Goal: Transaction & Acquisition: Purchase product/service

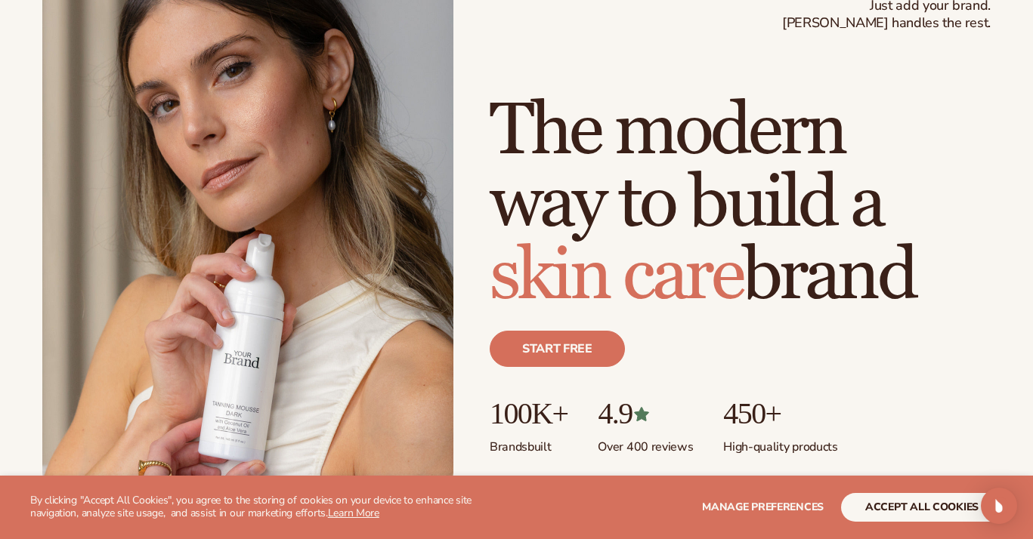
scroll to position [121, 0]
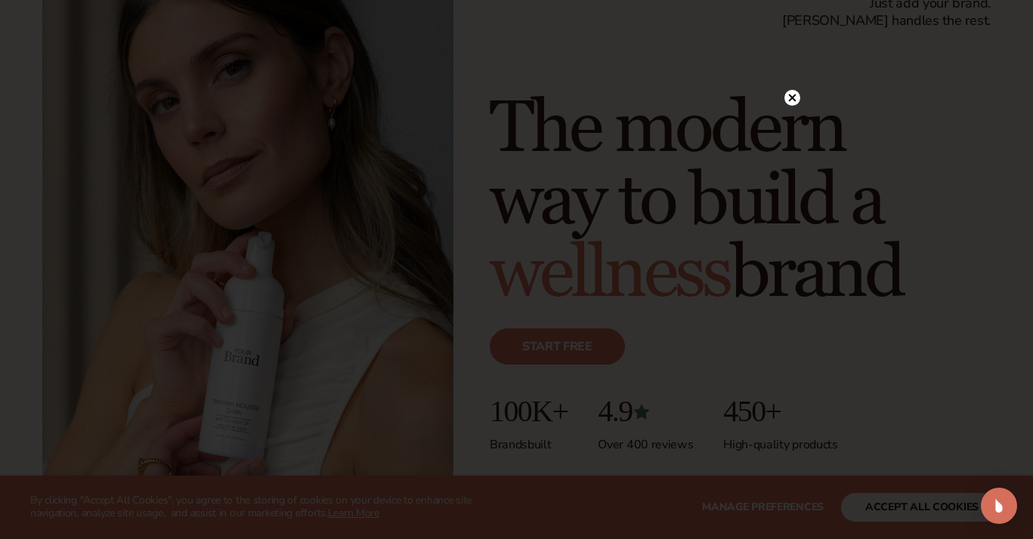
click at [926, 505] on div at bounding box center [516, 269] width 1033 height 539
click at [789, 93] on circle at bounding box center [792, 98] width 16 height 16
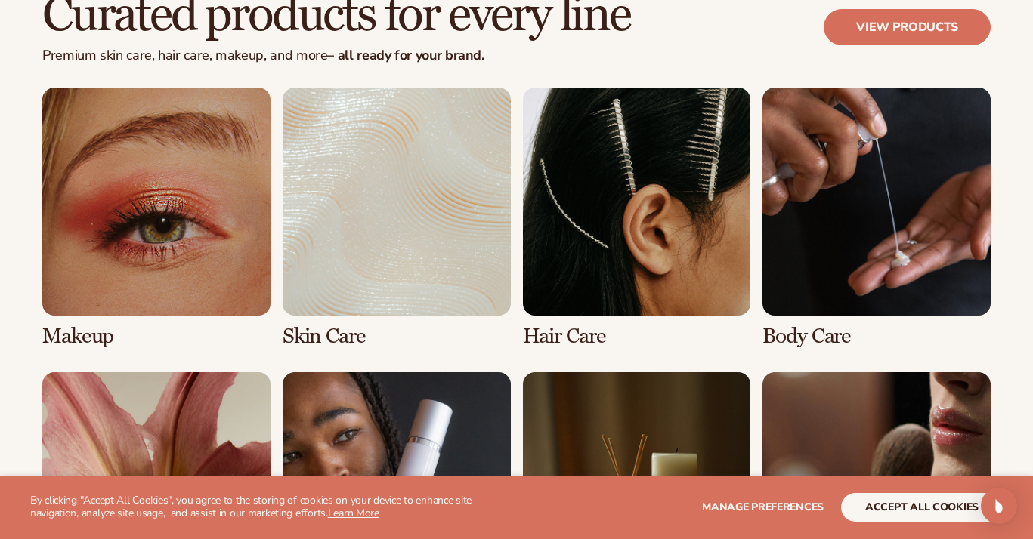
scroll to position [2809, 0]
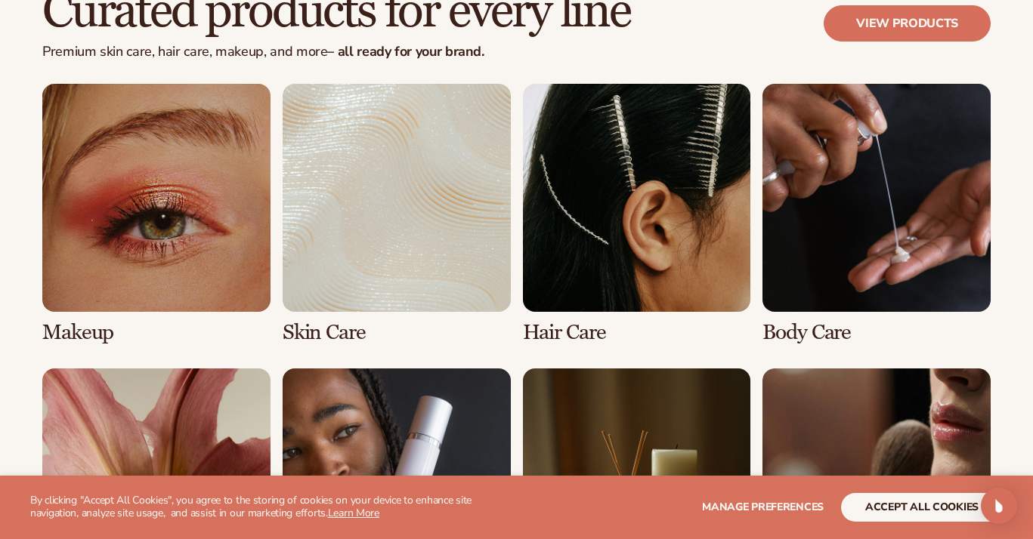
click at [174, 172] on link "1 / 8" at bounding box center [156, 214] width 228 height 261
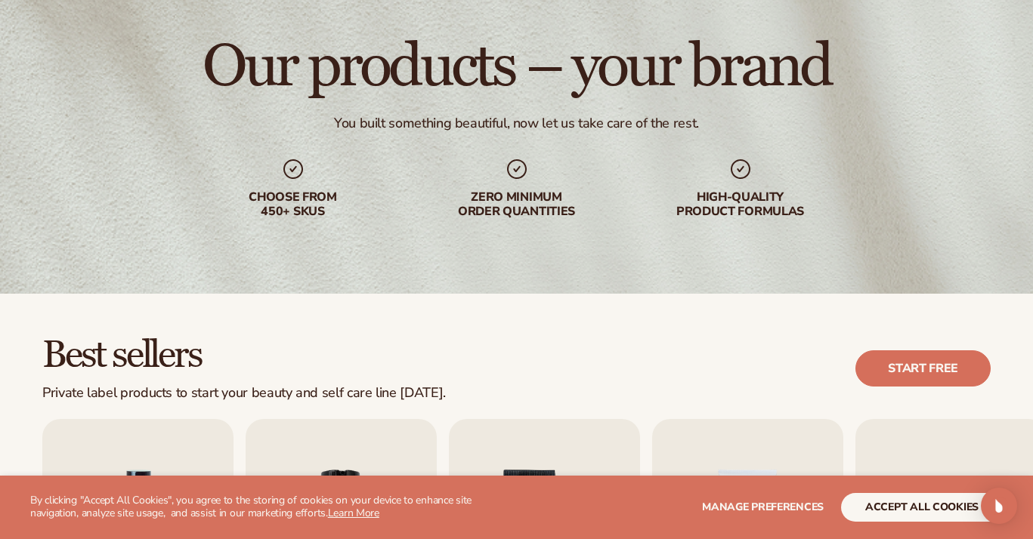
scroll to position [121, 0]
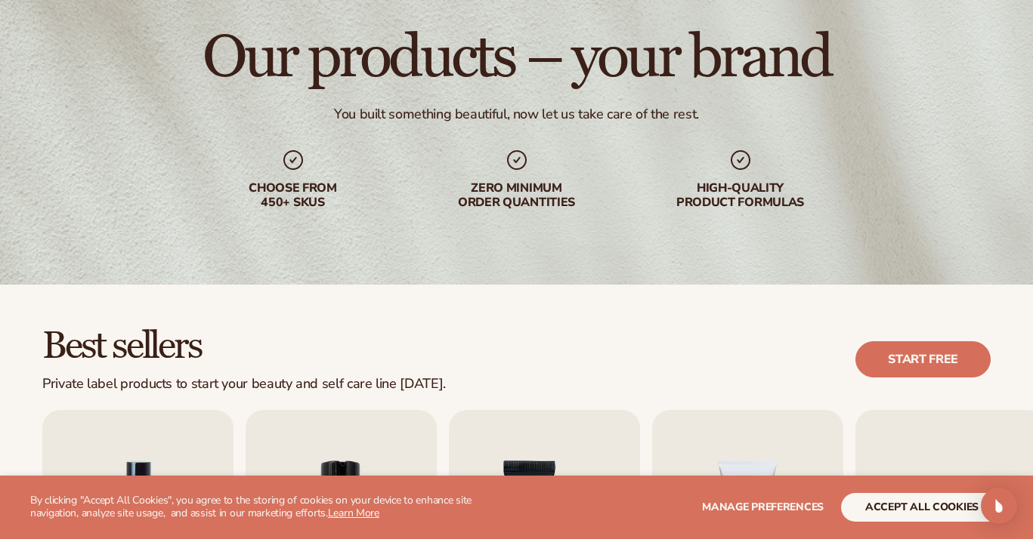
click at [907, 515] on button "accept all cookies" at bounding box center [922, 507] width 162 height 29
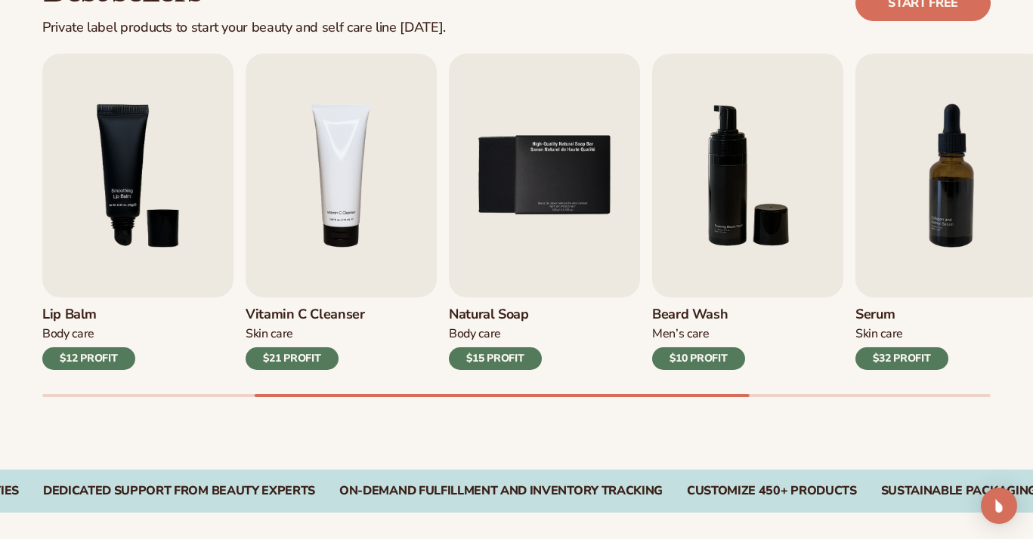
scroll to position [480, 0]
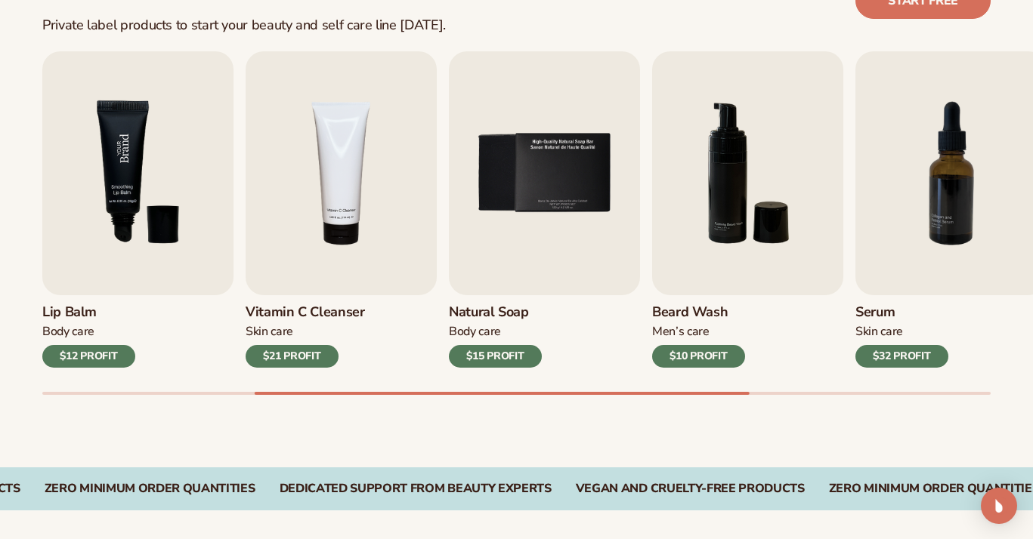
click at [131, 190] on img "3 / 9" at bounding box center [137, 173] width 191 height 244
click at [95, 355] on div "$12 PROFIT" at bounding box center [88, 356] width 93 height 23
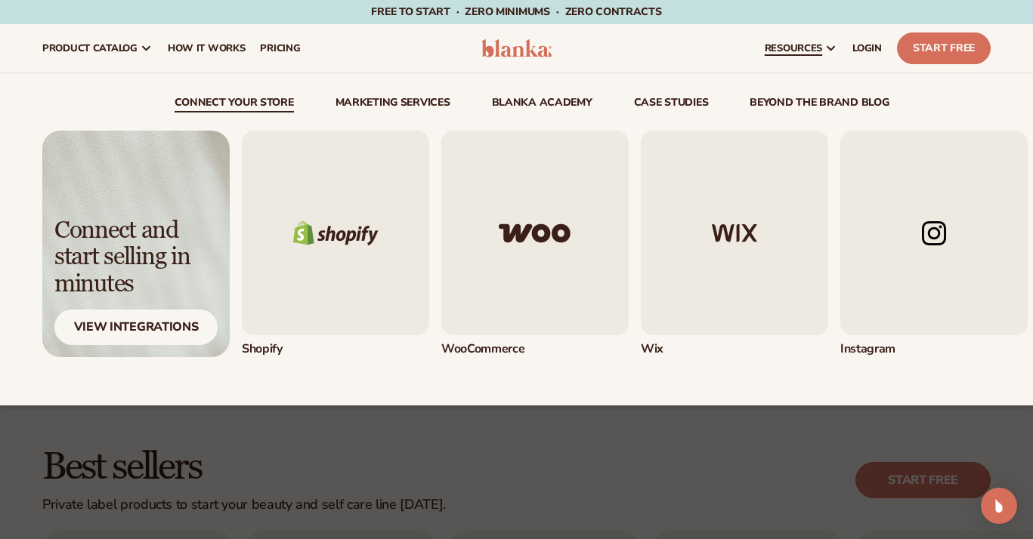
scroll to position [0, 0]
